Goal: Information Seeking & Learning: Learn about a topic

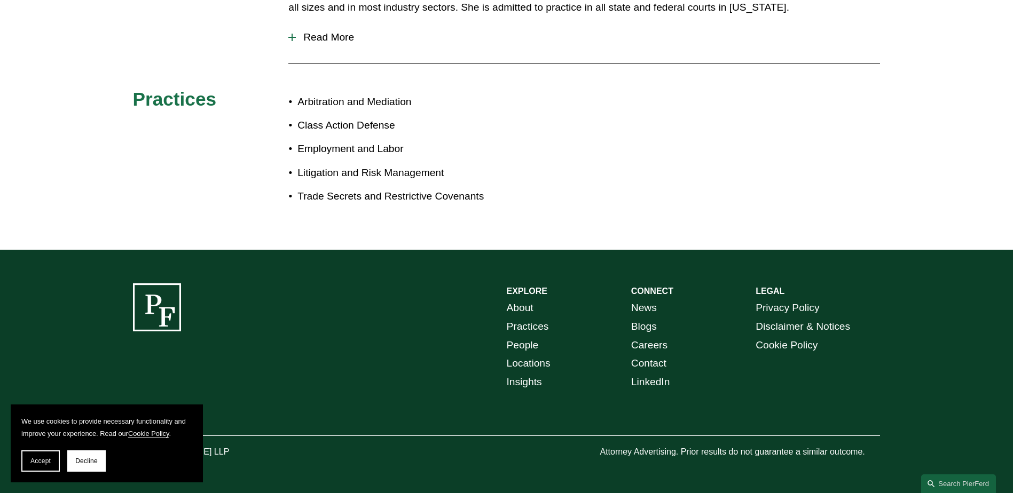
scroll to position [402, 0]
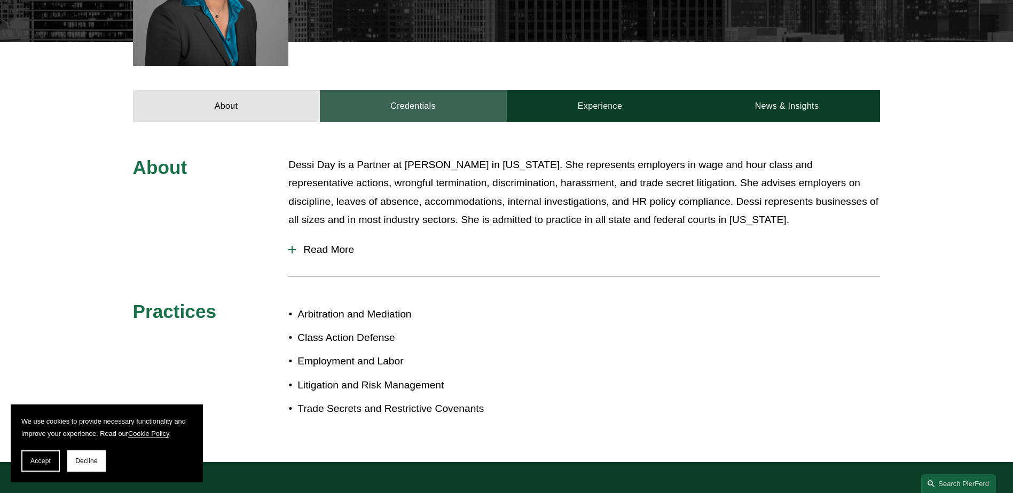
click at [423, 112] on link "Credentials" at bounding box center [413, 106] width 187 height 32
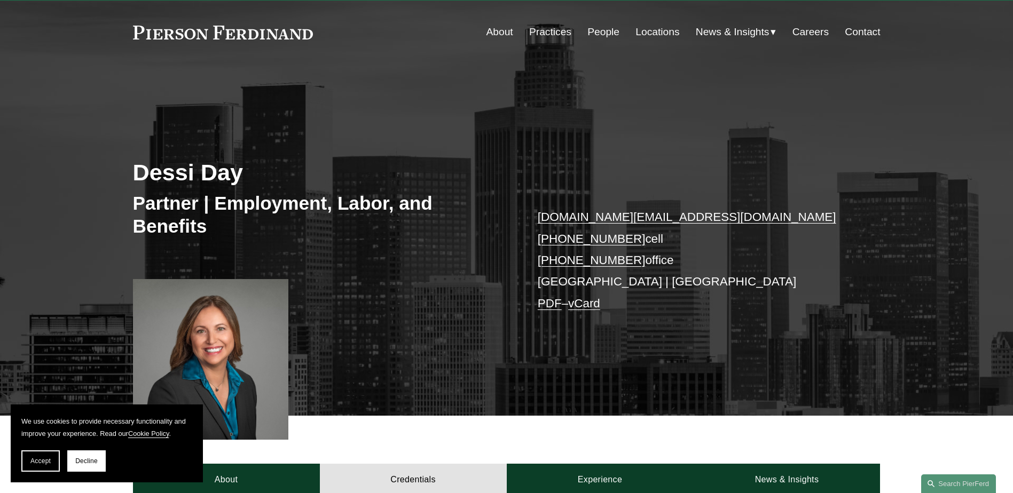
scroll to position [0, 0]
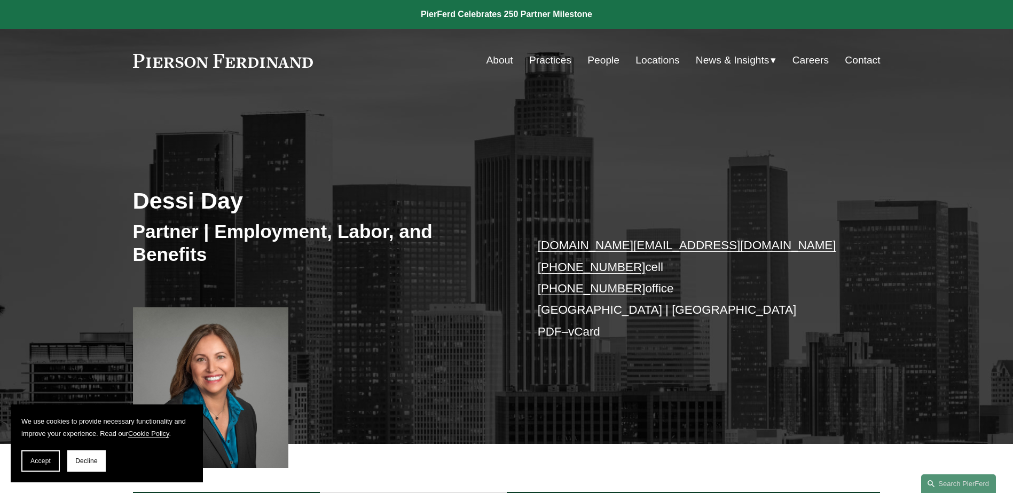
click at [487, 58] on link "About" at bounding box center [499, 60] width 27 height 20
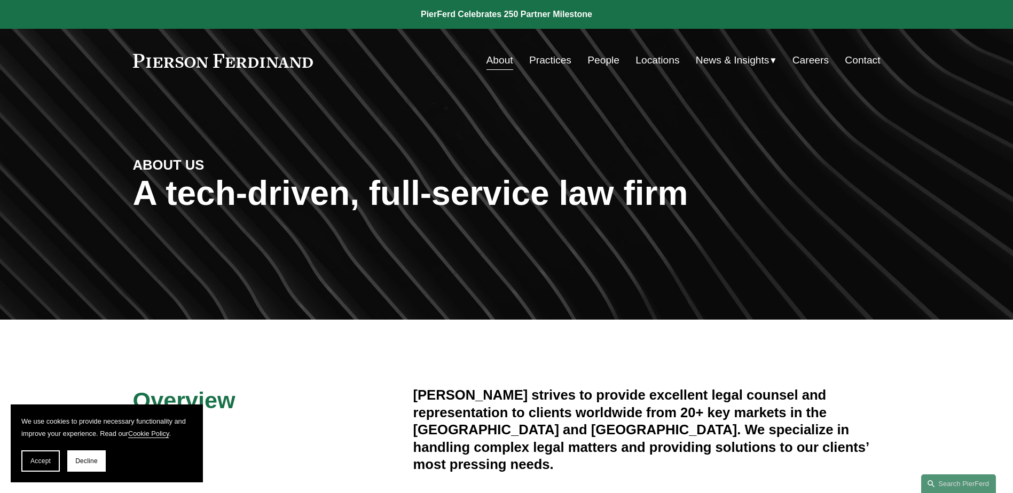
click at [594, 57] on link "People" at bounding box center [603, 60] width 32 height 20
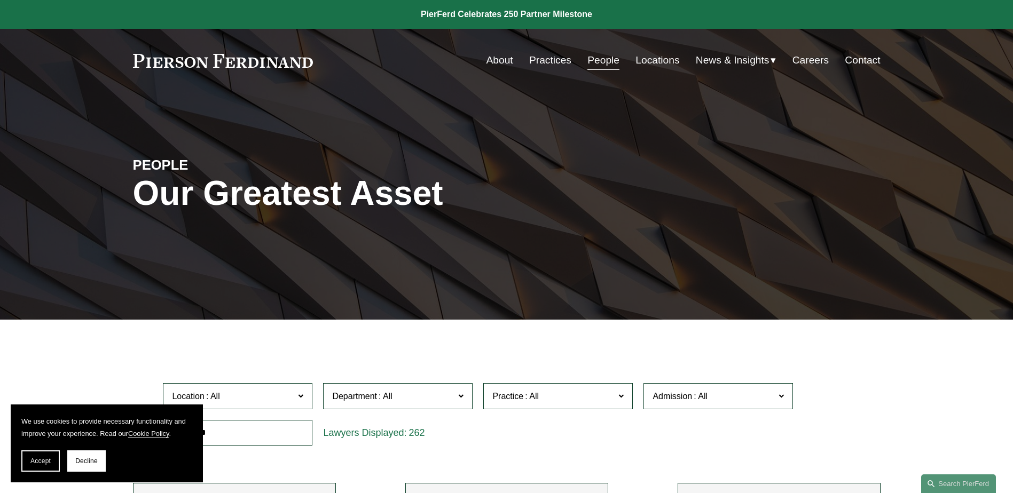
scroll to position [160, 0]
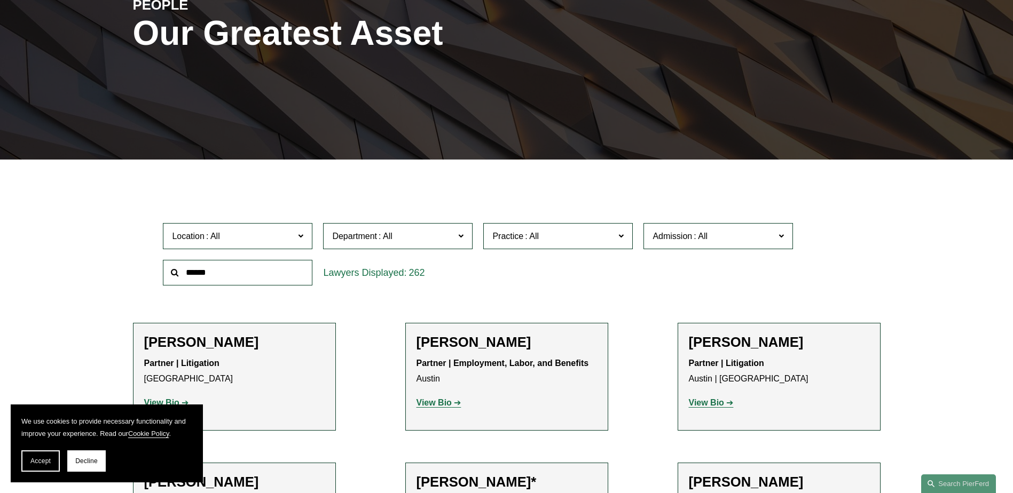
click at [299, 238] on span at bounding box center [300, 235] width 5 height 14
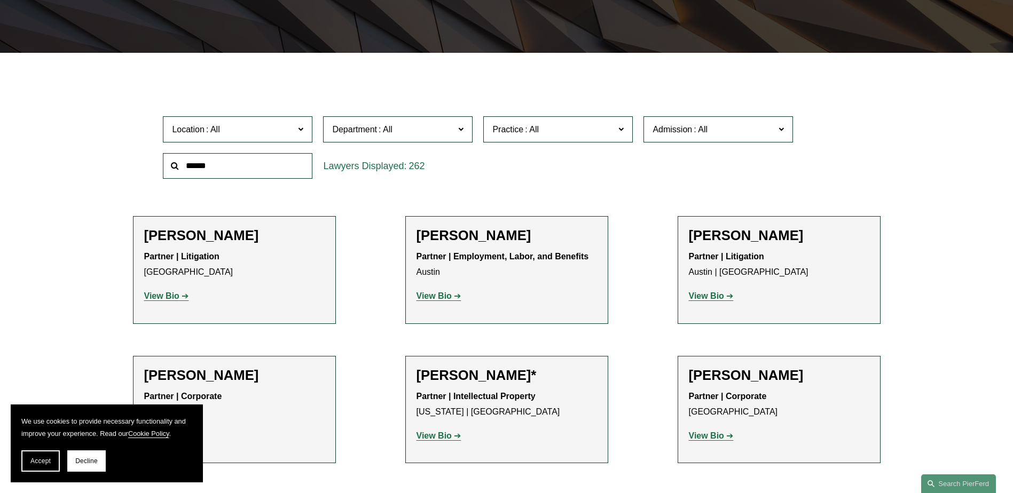
scroll to position [518, 0]
click at [0, 0] on link "Princeton" at bounding box center [0, 0] width 0 height 0
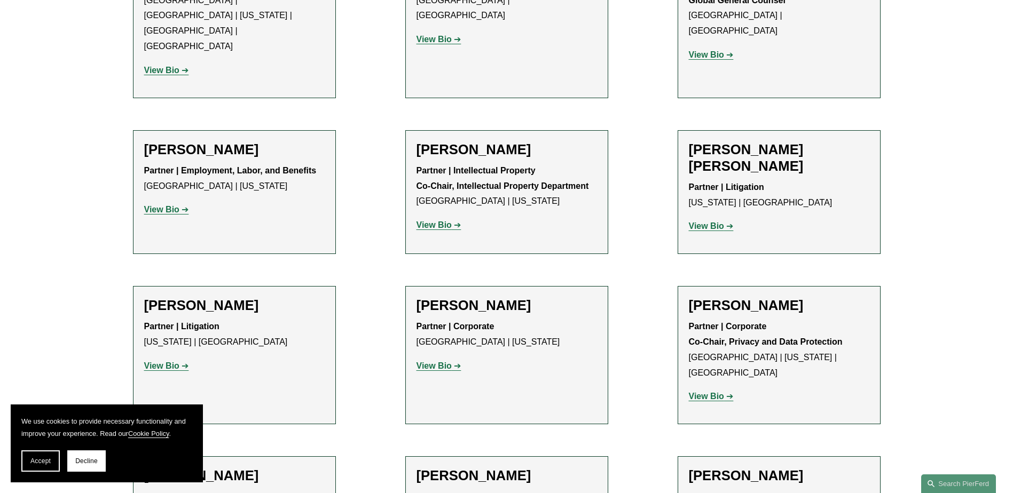
scroll to position [854, 0]
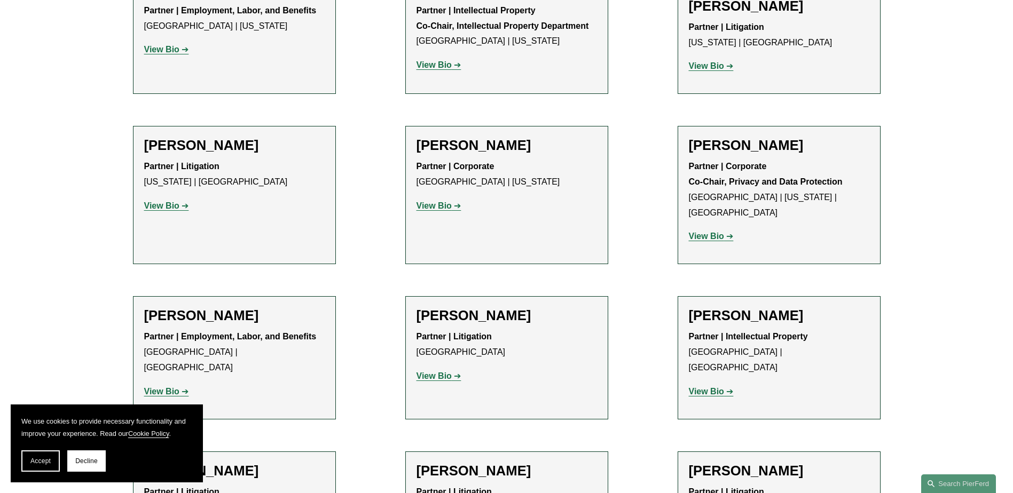
click at [427, 372] on strong "View Bio" at bounding box center [433, 376] width 35 height 9
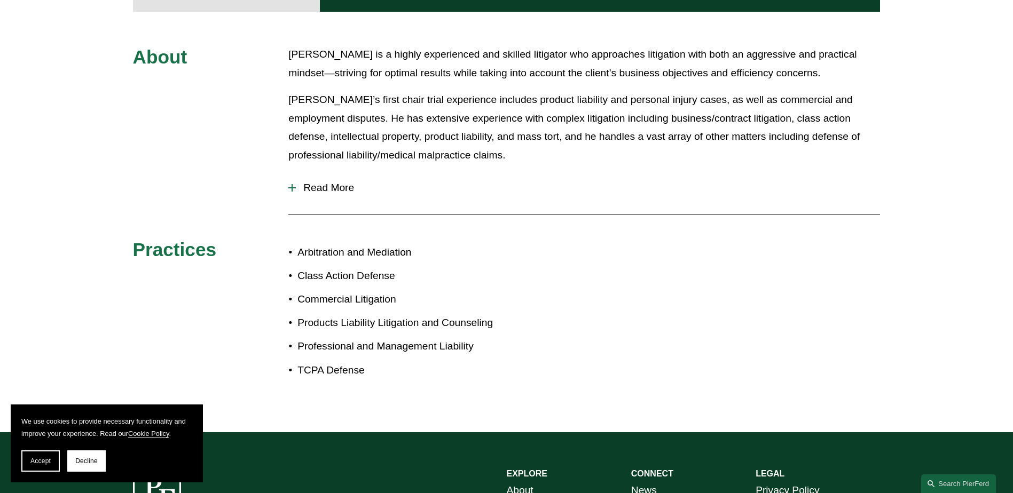
scroll to position [320, 0]
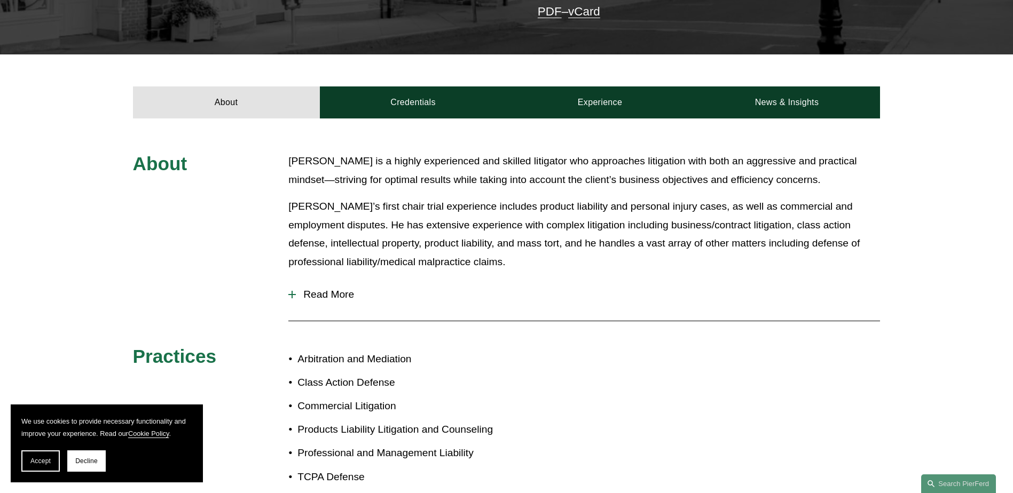
click at [290, 291] on div at bounding box center [291, 294] width 7 height 7
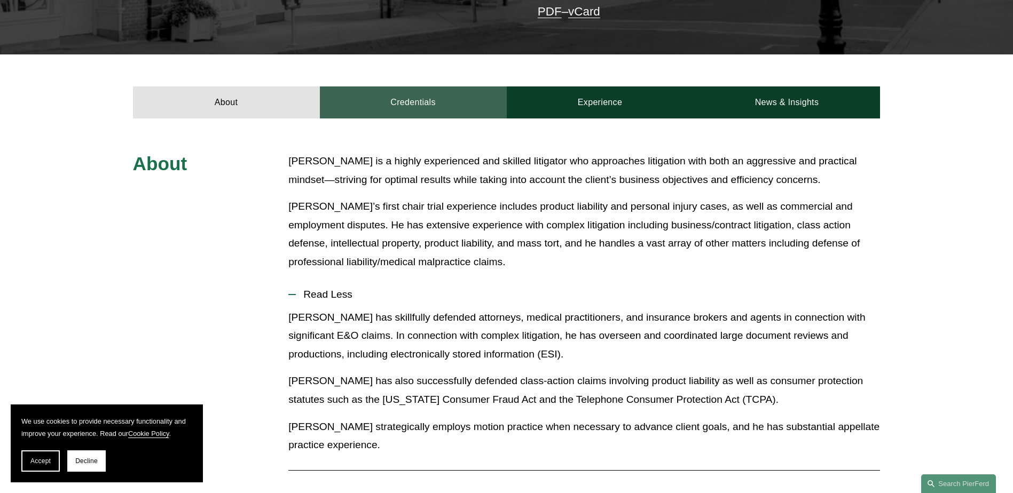
click at [423, 98] on link "Credentials" at bounding box center [413, 102] width 187 height 32
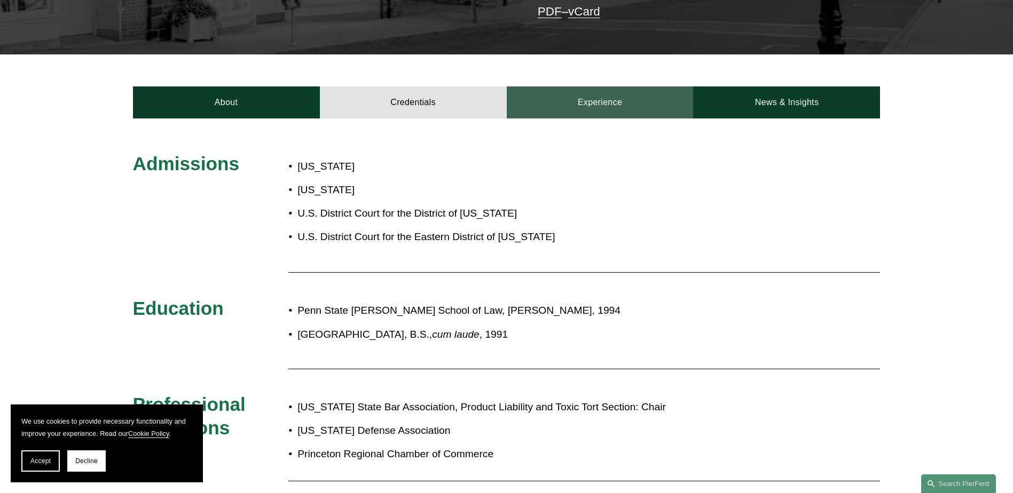
click at [605, 94] on link "Experience" at bounding box center [600, 102] width 187 height 32
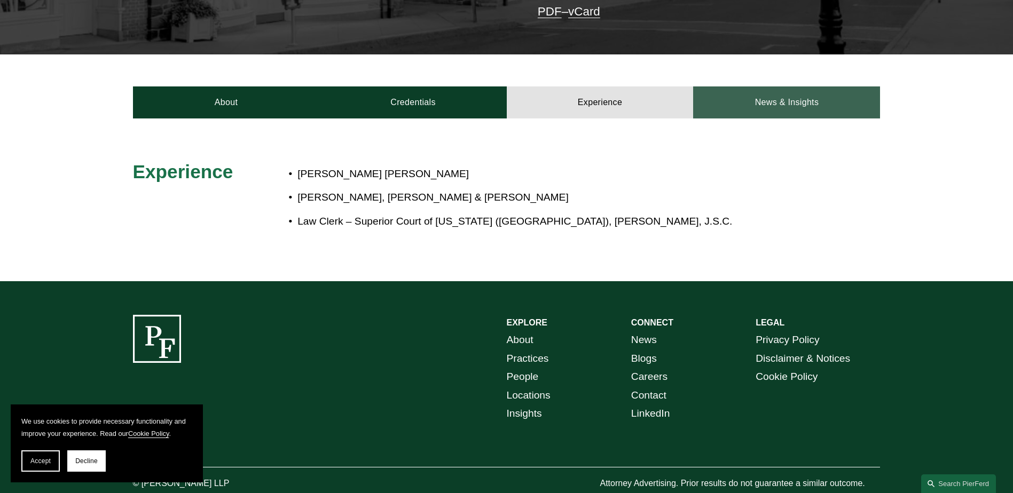
click at [774, 94] on link "News & Insights" at bounding box center [786, 102] width 187 height 32
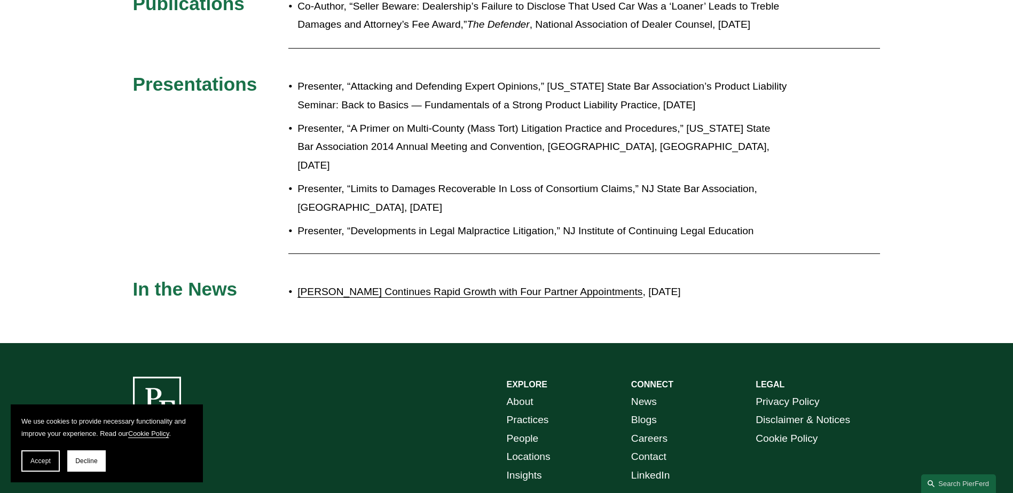
scroll to position [534, 0]
